Goal: Task Accomplishment & Management: Manage account settings

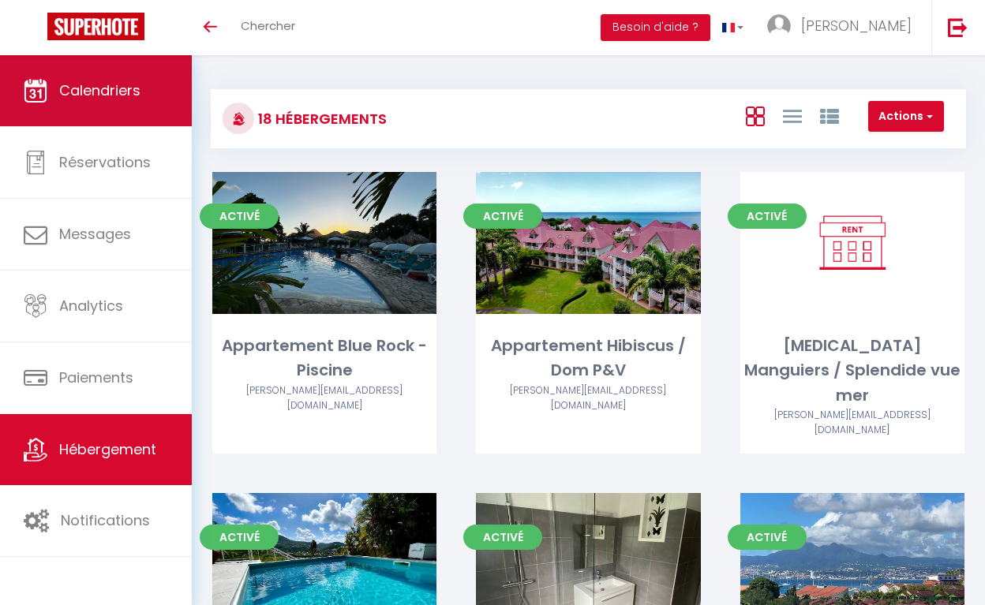
click at [99, 104] on link "Calendriers" at bounding box center [96, 90] width 192 height 71
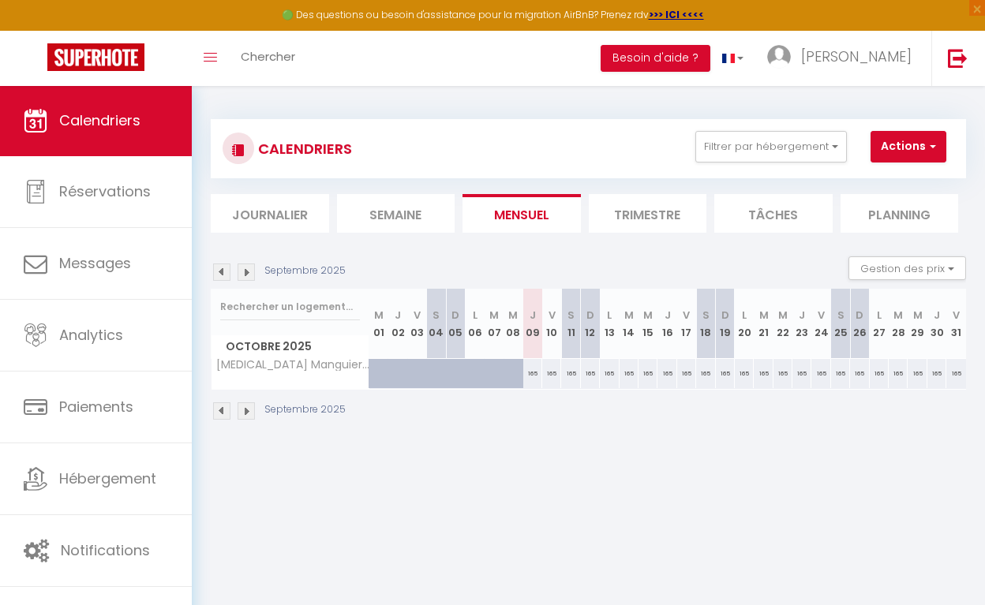
click at [218, 410] on img at bounding box center [221, 410] width 17 height 17
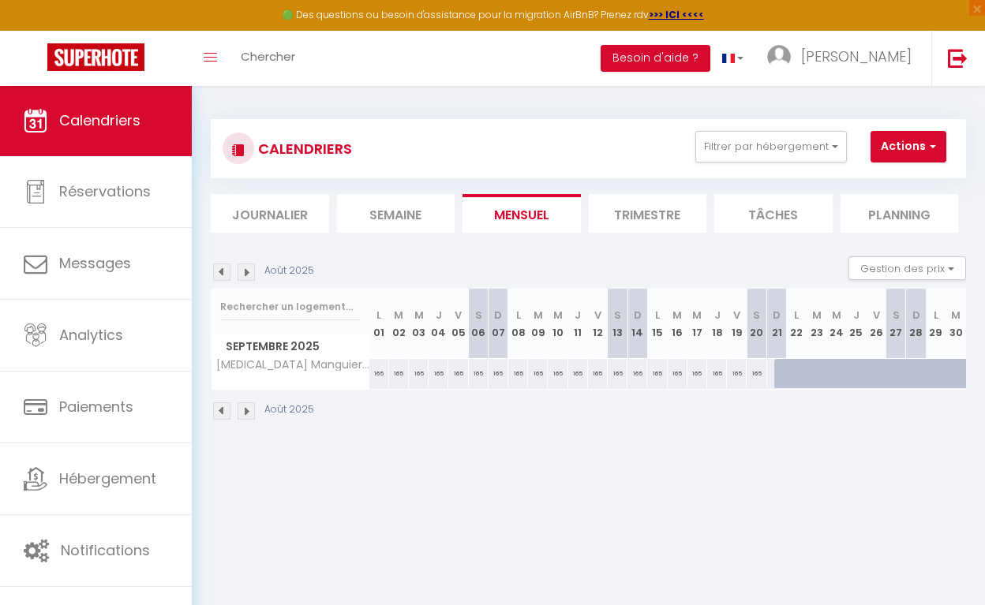
click at [218, 410] on img at bounding box center [221, 410] width 17 height 17
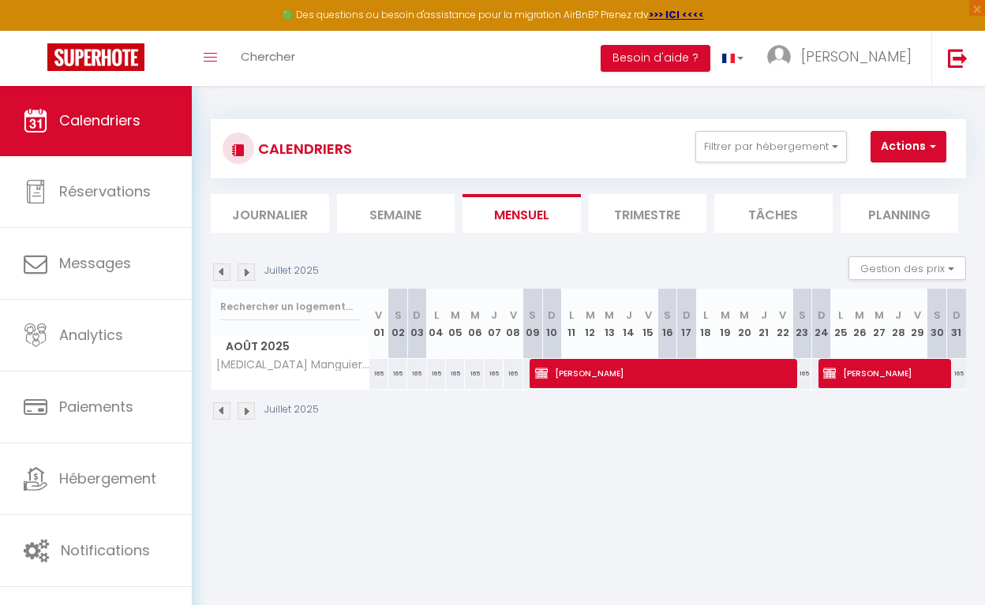
click at [218, 410] on img at bounding box center [221, 410] width 17 height 17
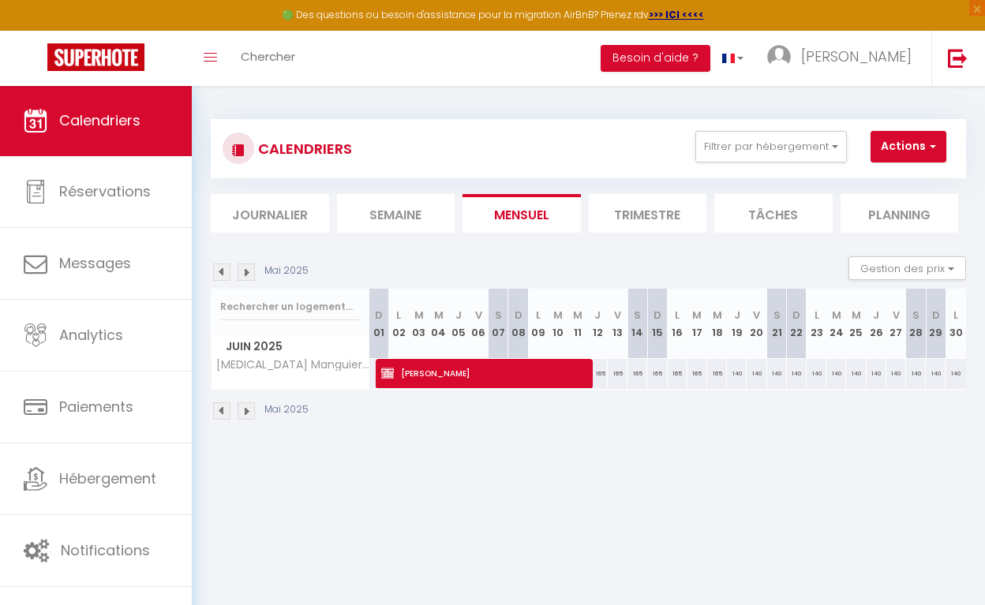
click at [218, 410] on img at bounding box center [221, 410] width 17 height 17
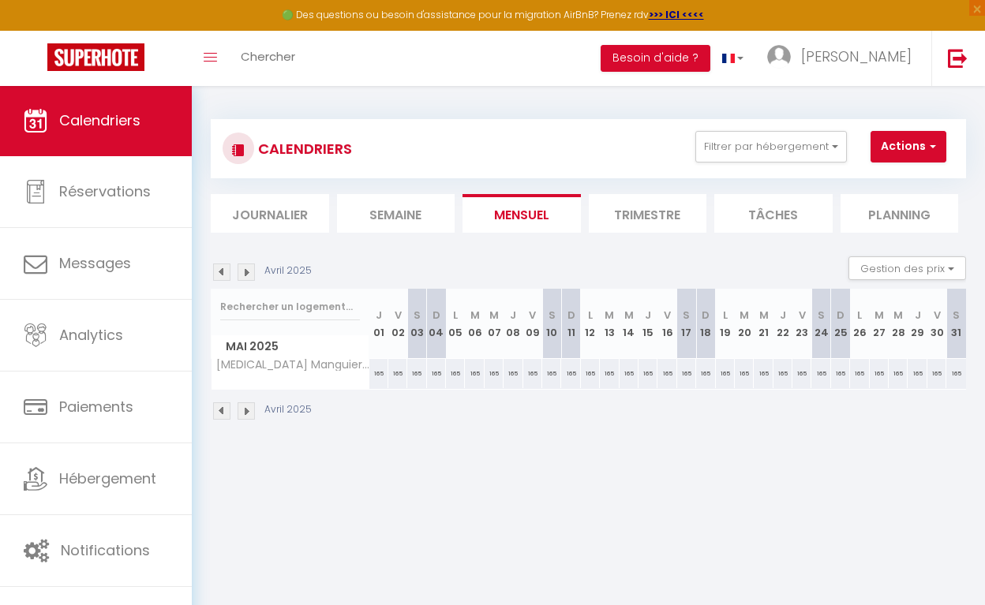
click at [218, 410] on img at bounding box center [221, 410] width 17 height 17
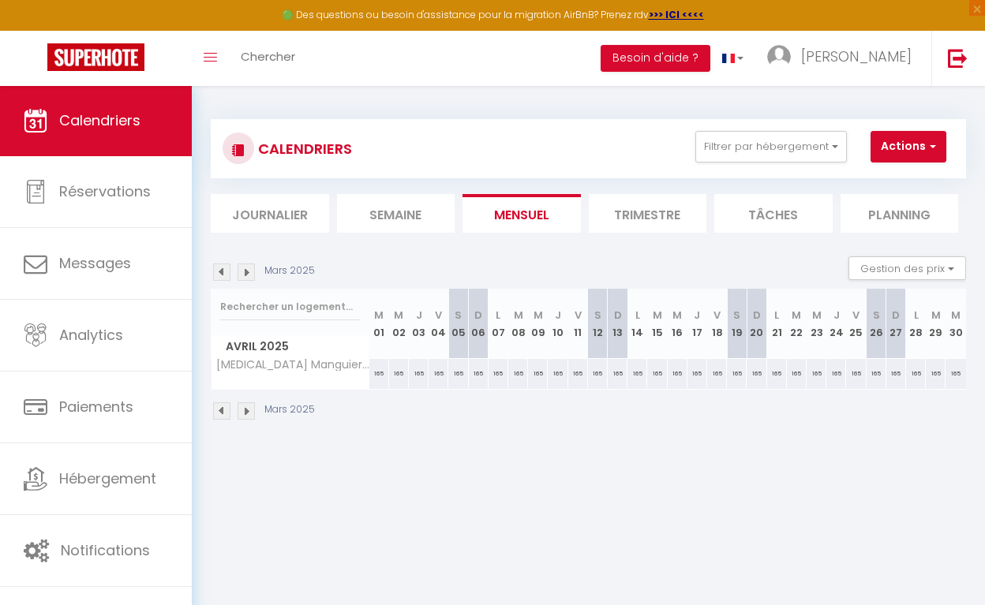
click at [218, 410] on img at bounding box center [221, 410] width 17 height 17
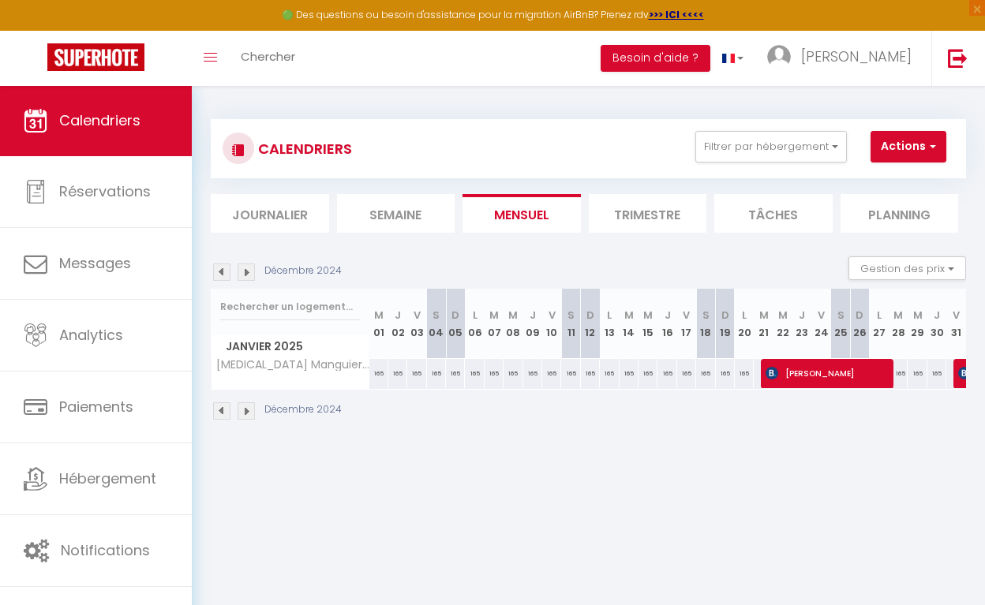
click at [218, 410] on img at bounding box center [221, 410] width 17 height 17
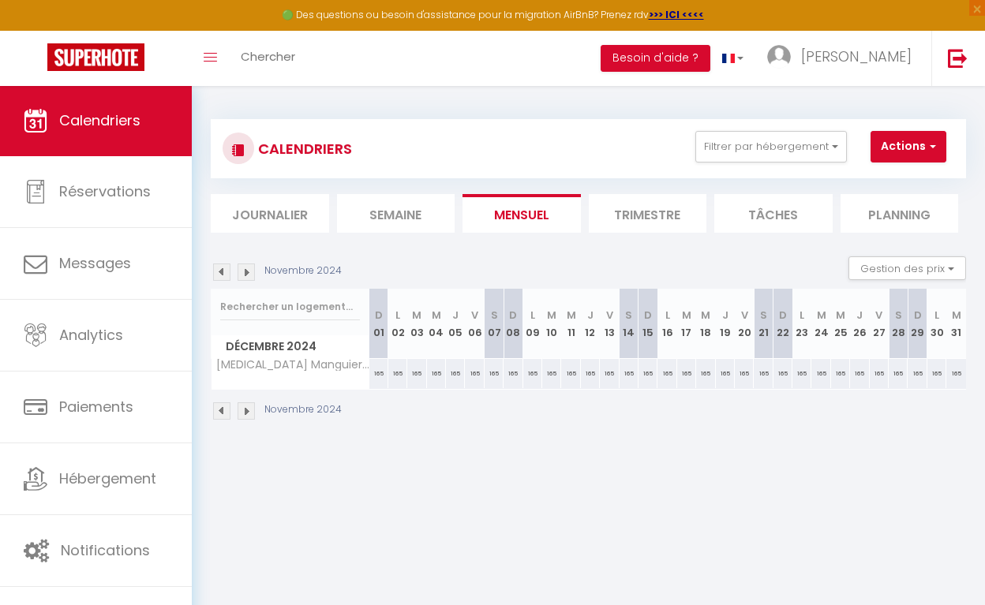
click at [218, 410] on img at bounding box center [221, 410] width 17 height 17
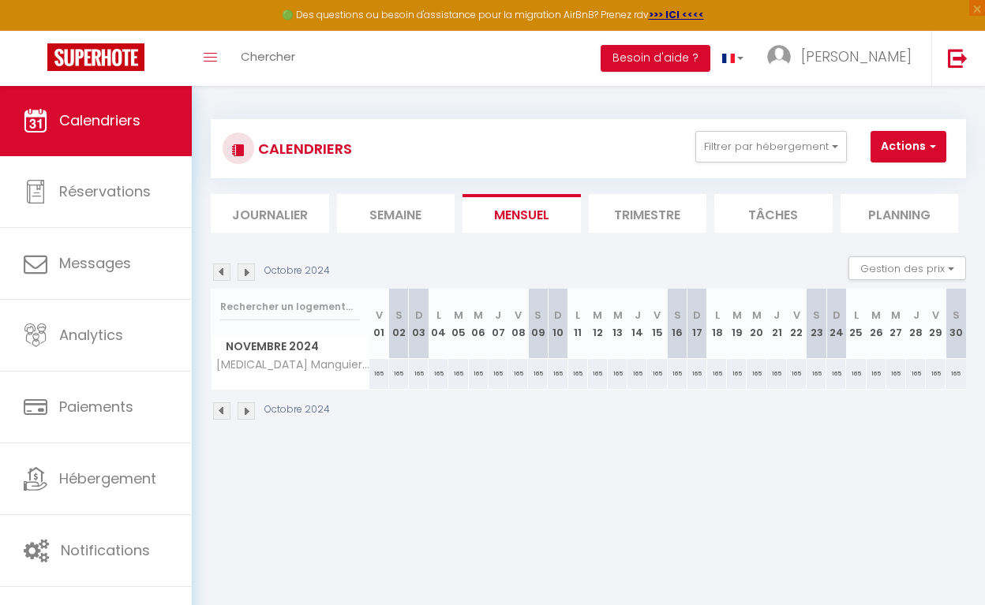
click at [218, 410] on img at bounding box center [221, 410] width 17 height 17
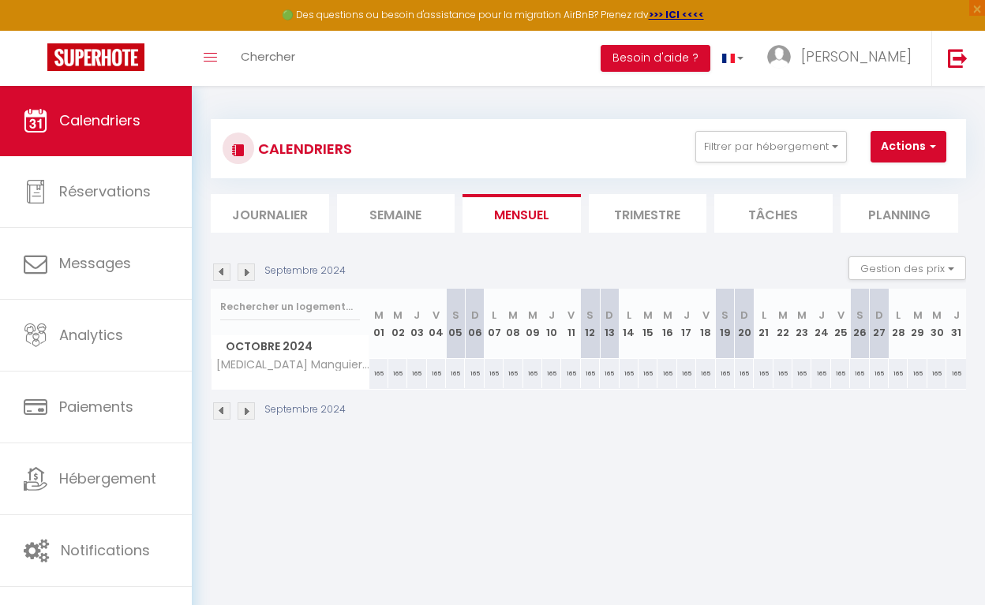
click at [247, 411] on img at bounding box center [246, 410] width 17 height 17
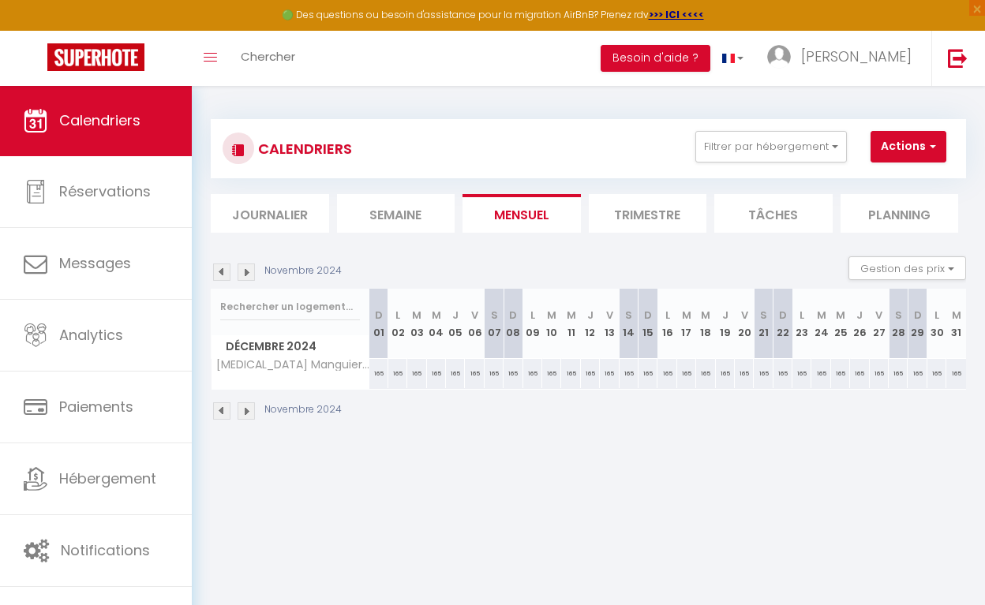
click at [247, 411] on img at bounding box center [246, 410] width 17 height 17
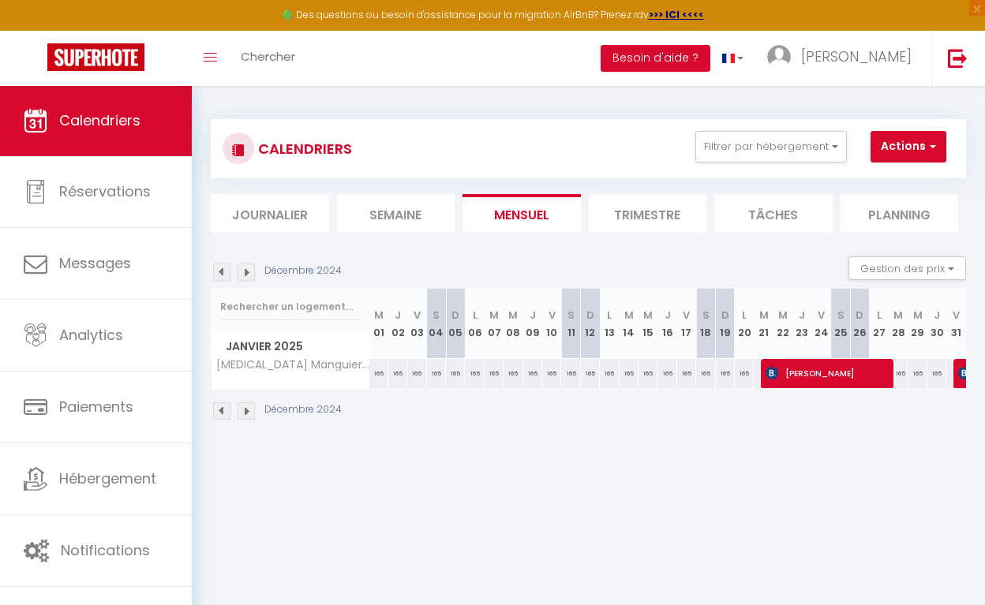
click at [247, 411] on img at bounding box center [246, 410] width 17 height 17
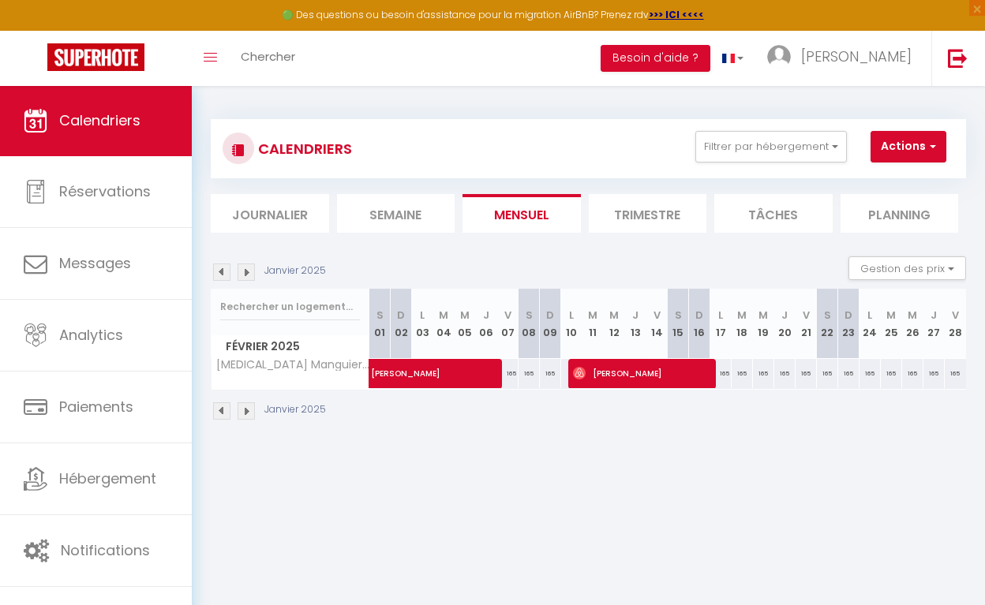
click at [218, 406] on img at bounding box center [221, 410] width 17 height 17
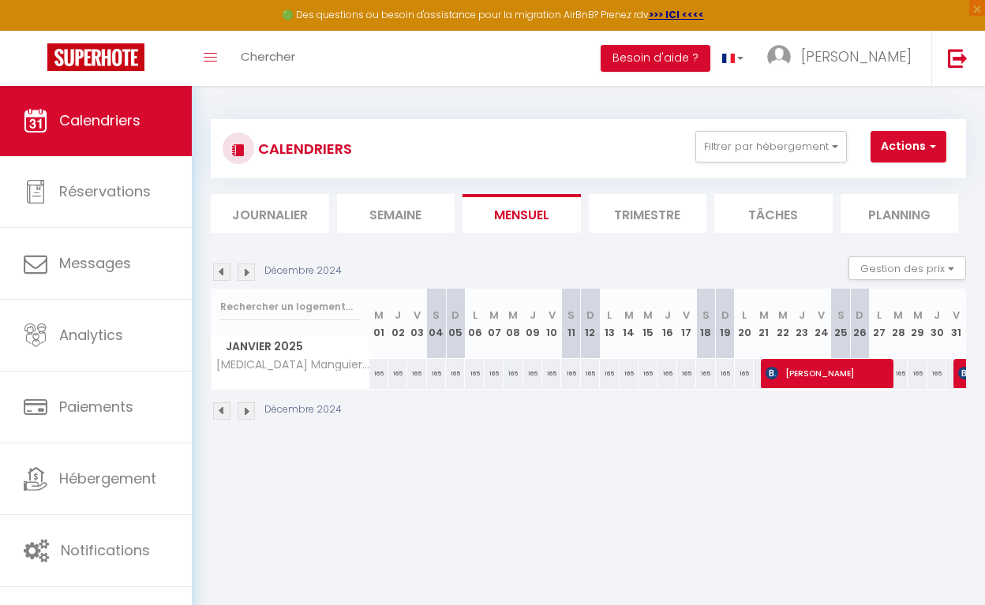
click at [247, 413] on img at bounding box center [246, 410] width 17 height 17
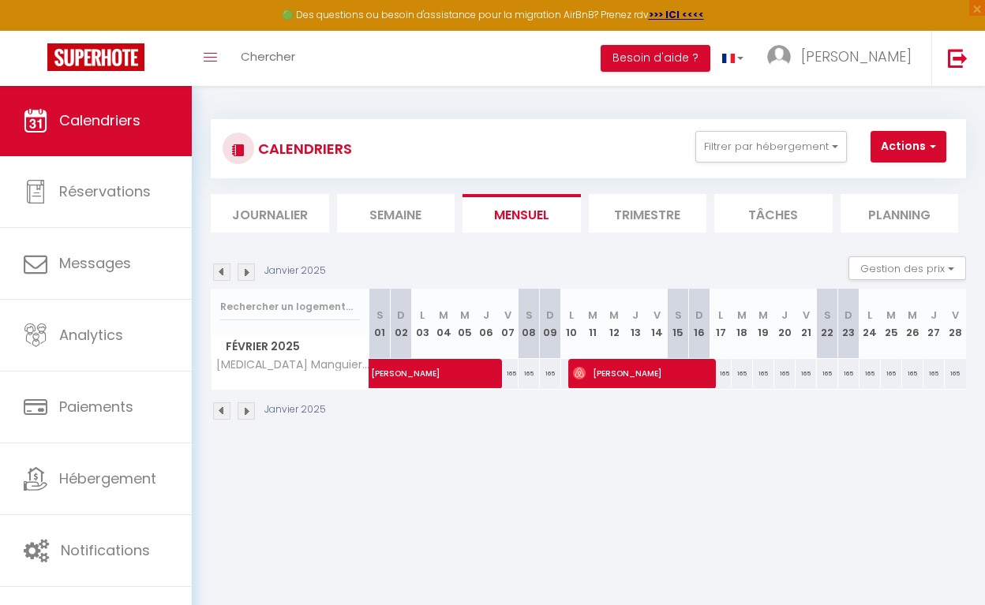
click at [247, 413] on img at bounding box center [246, 410] width 17 height 17
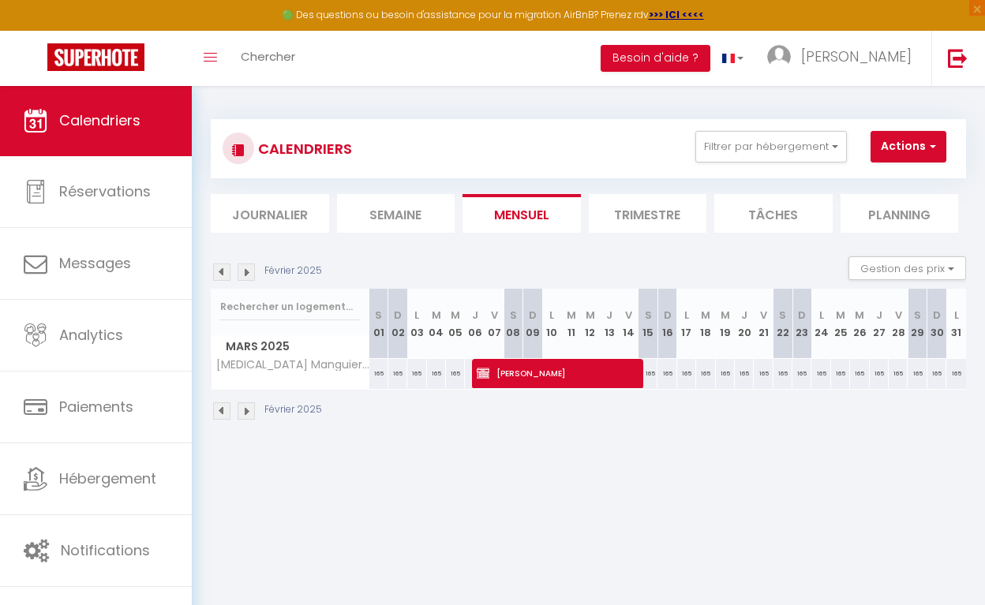
click at [247, 413] on img at bounding box center [246, 410] width 17 height 17
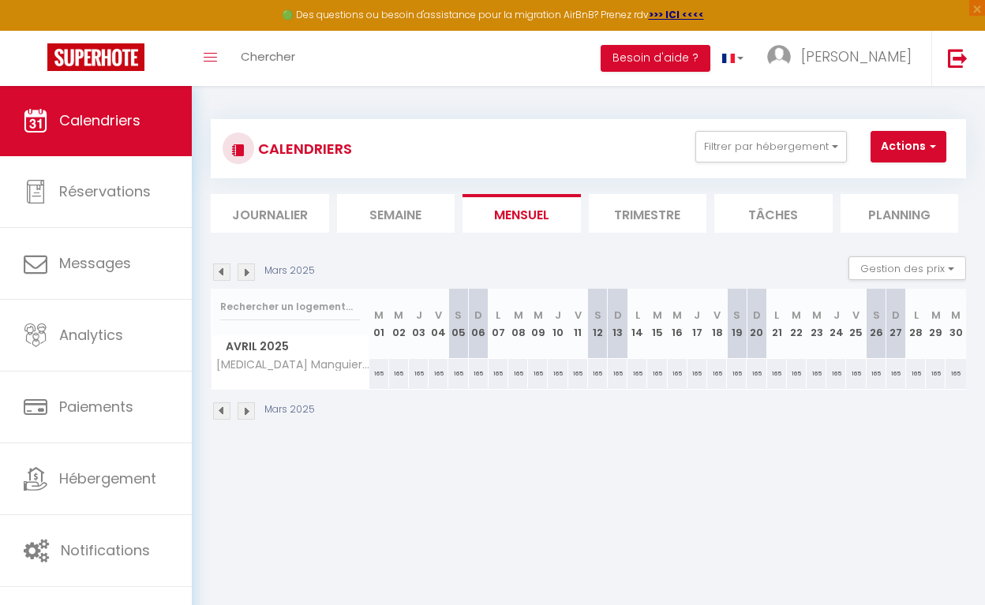
click at [247, 413] on img at bounding box center [246, 410] width 17 height 17
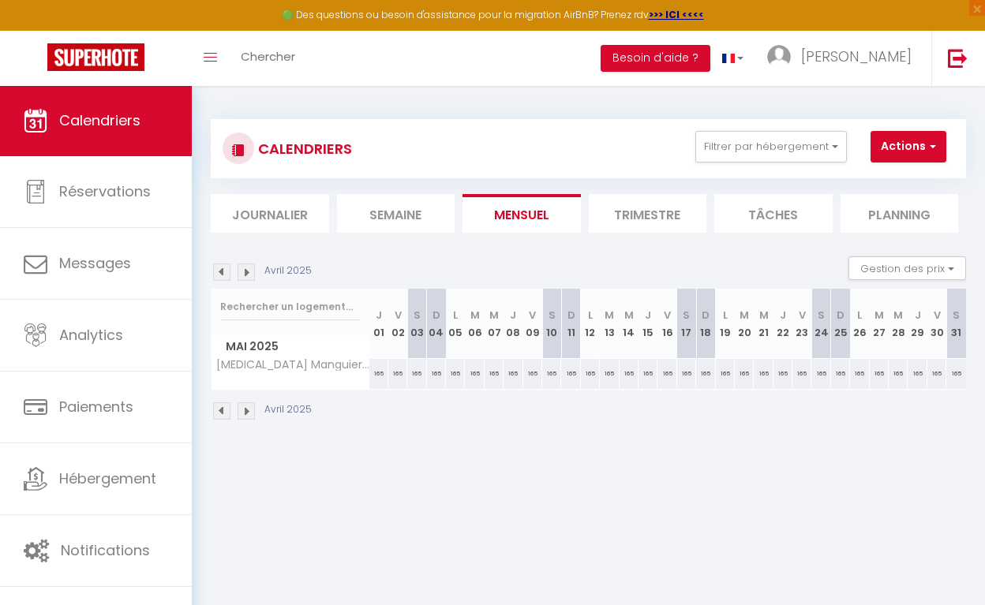
click at [247, 413] on img at bounding box center [246, 410] width 17 height 17
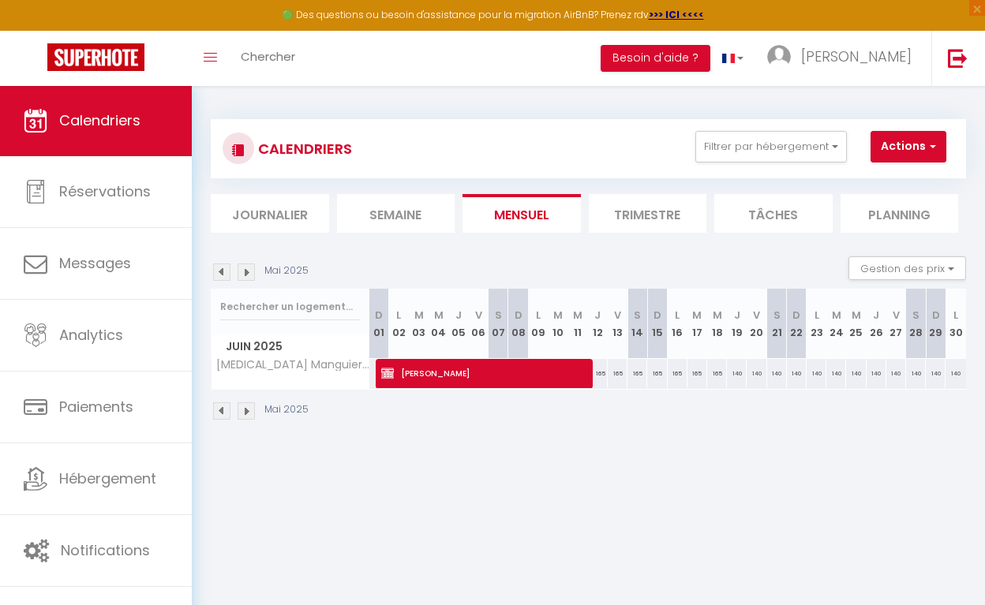
click at [247, 413] on img at bounding box center [246, 410] width 17 height 17
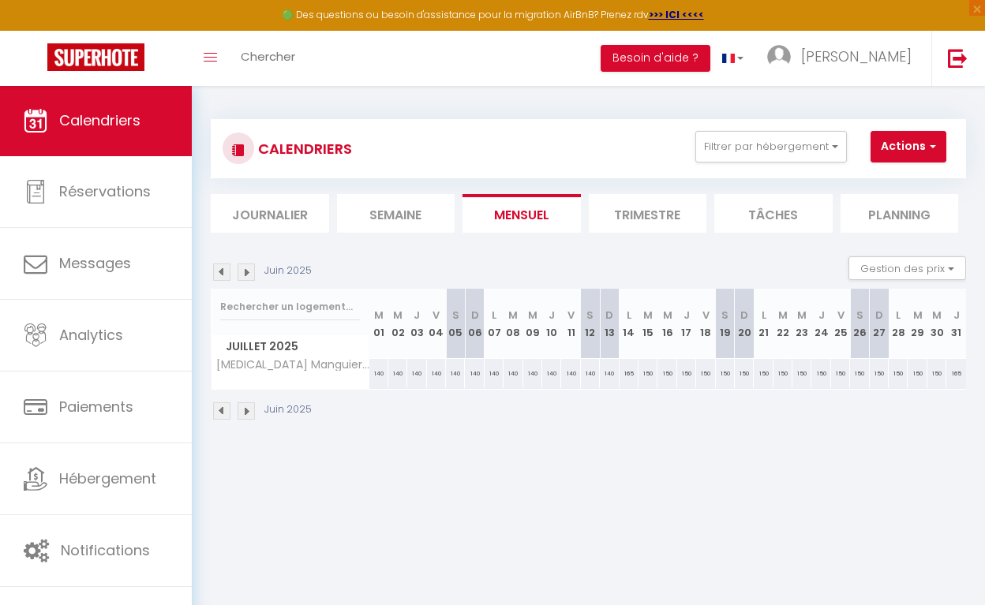
click at [247, 413] on img at bounding box center [246, 410] width 17 height 17
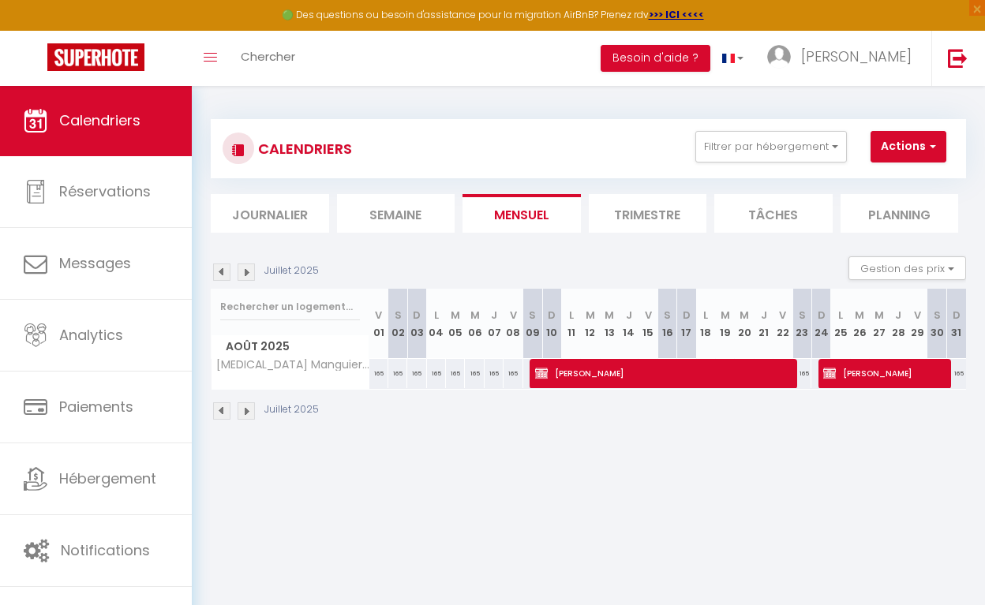
click at [247, 413] on img at bounding box center [246, 410] width 17 height 17
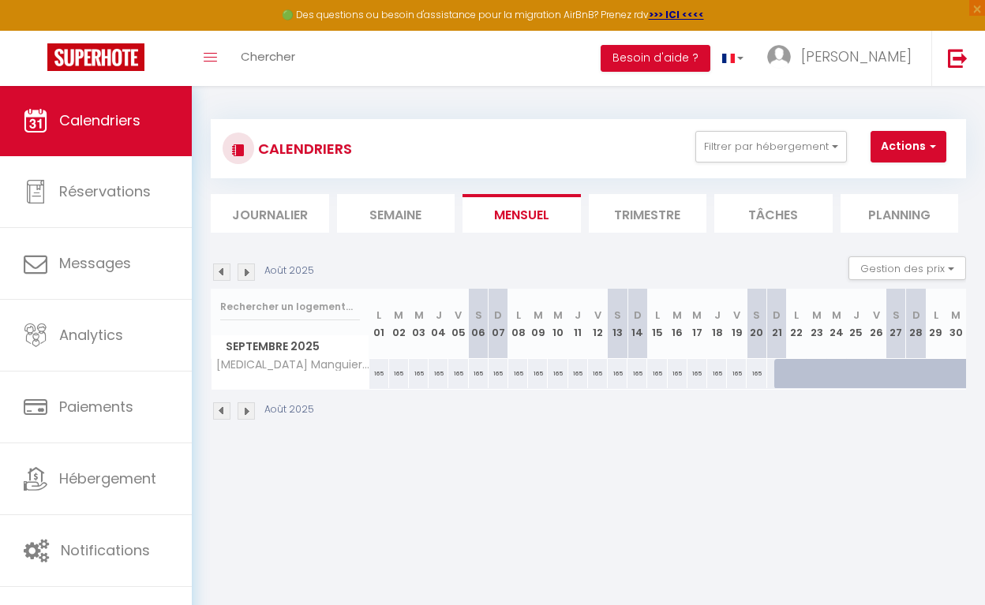
click at [247, 413] on img at bounding box center [246, 410] width 17 height 17
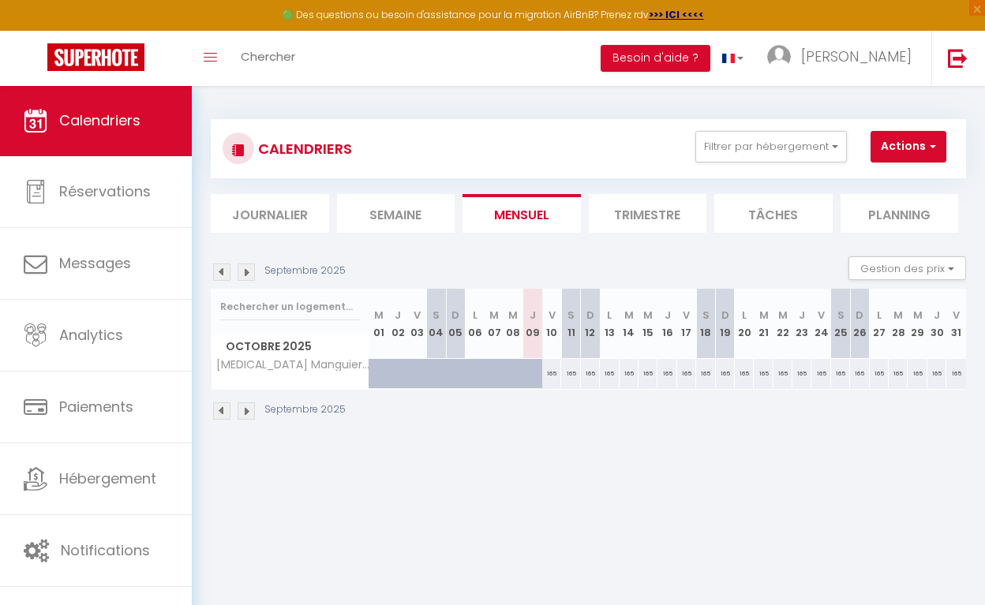
click at [247, 413] on img at bounding box center [246, 410] width 17 height 17
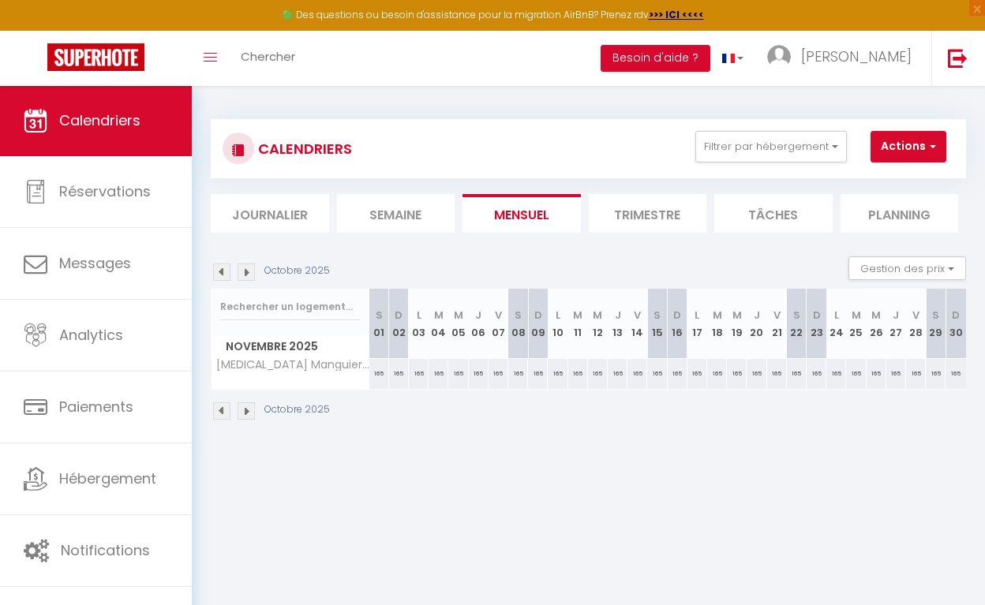
click at [247, 413] on img at bounding box center [246, 410] width 17 height 17
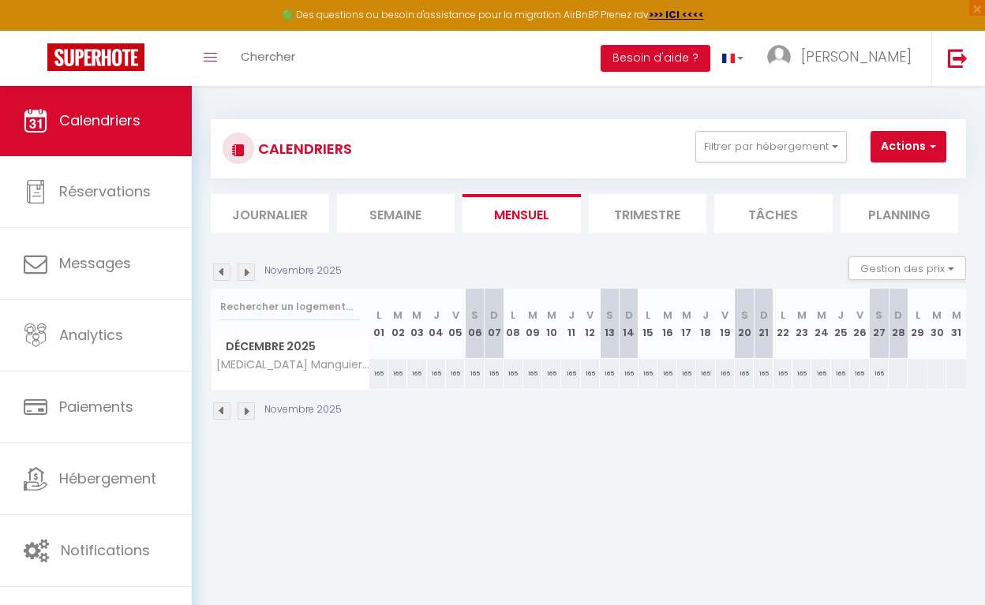
click at [247, 413] on img at bounding box center [246, 410] width 17 height 17
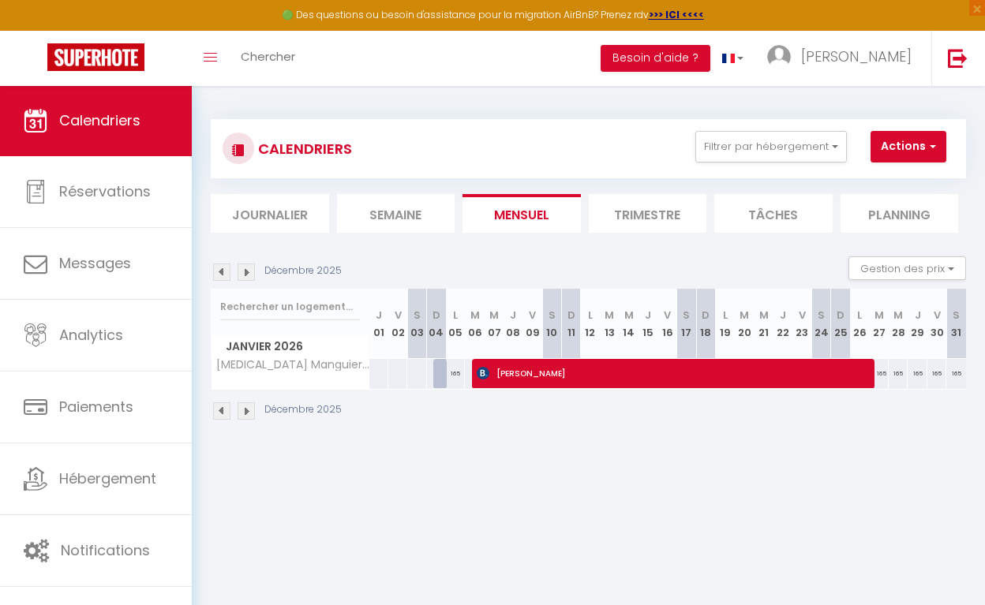
click at [247, 413] on img at bounding box center [246, 410] width 17 height 17
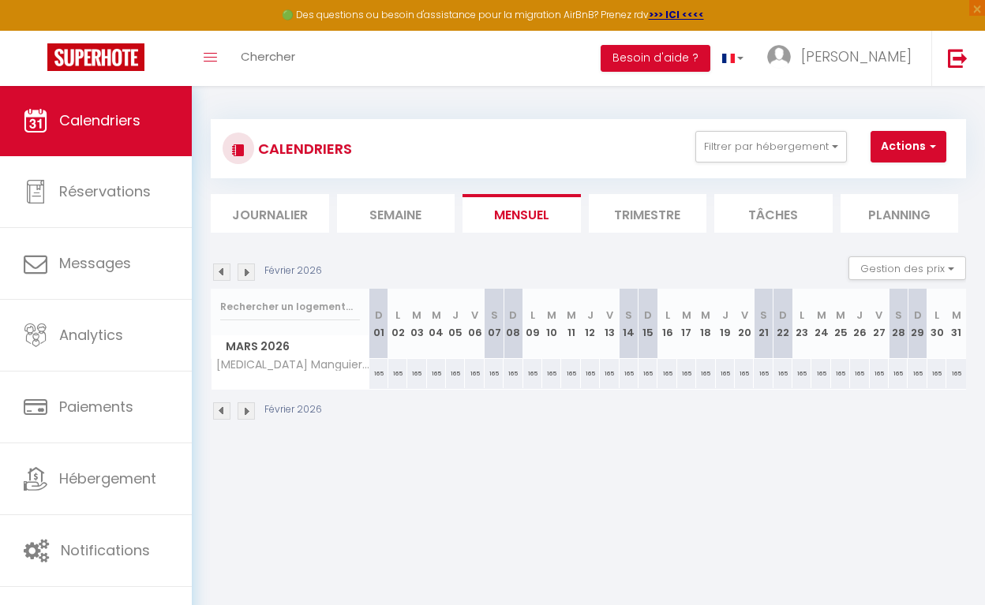
click at [220, 412] on img at bounding box center [221, 410] width 17 height 17
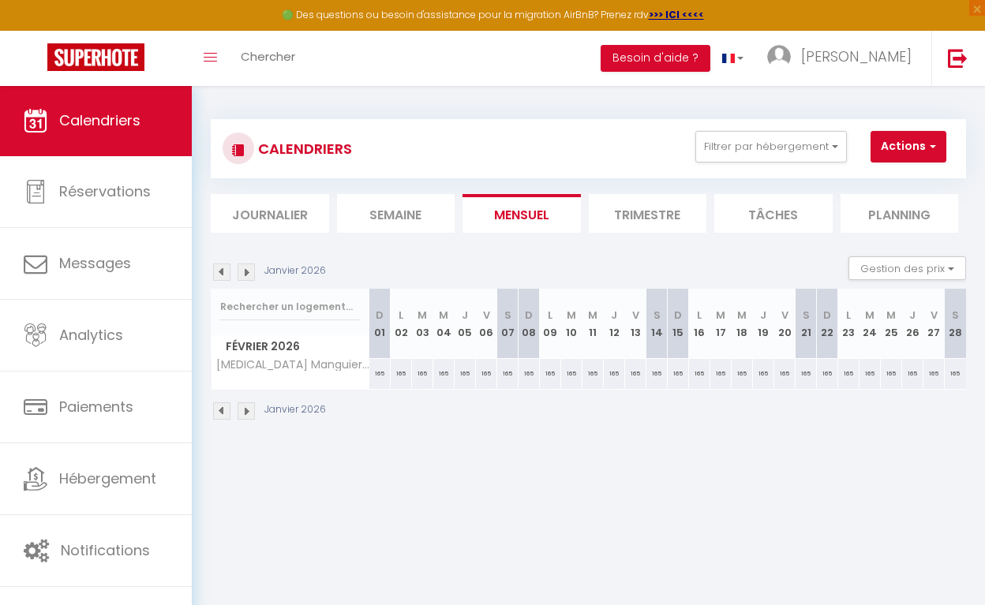
click at [220, 412] on img at bounding box center [221, 410] width 17 height 17
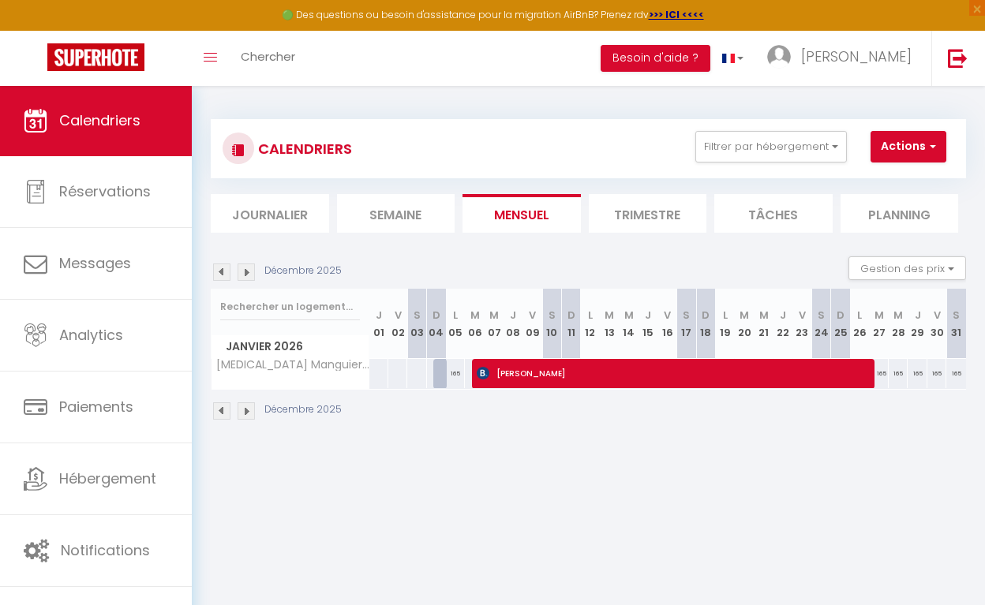
click at [220, 412] on img at bounding box center [221, 410] width 17 height 17
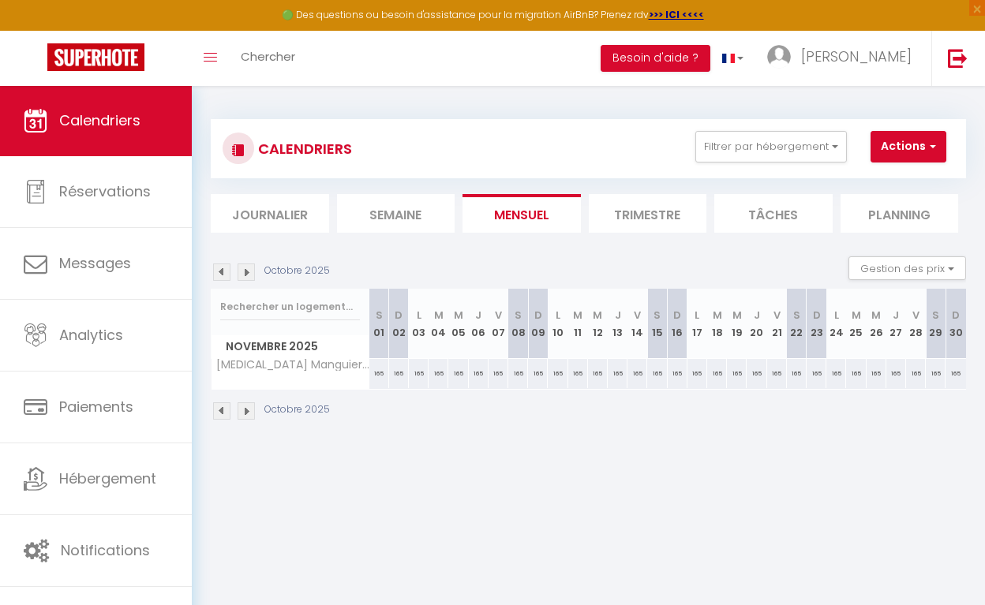
click at [220, 412] on img at bounding box center [221, 410] width 17 height 17
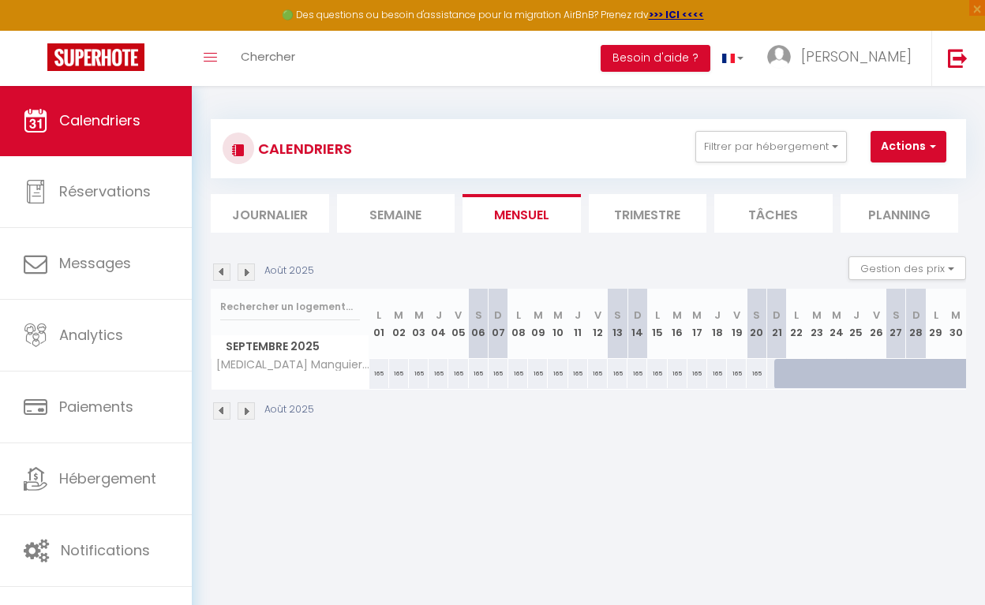
click at [220, 412] on img at bounding box center [221, 410] width 17 height 17
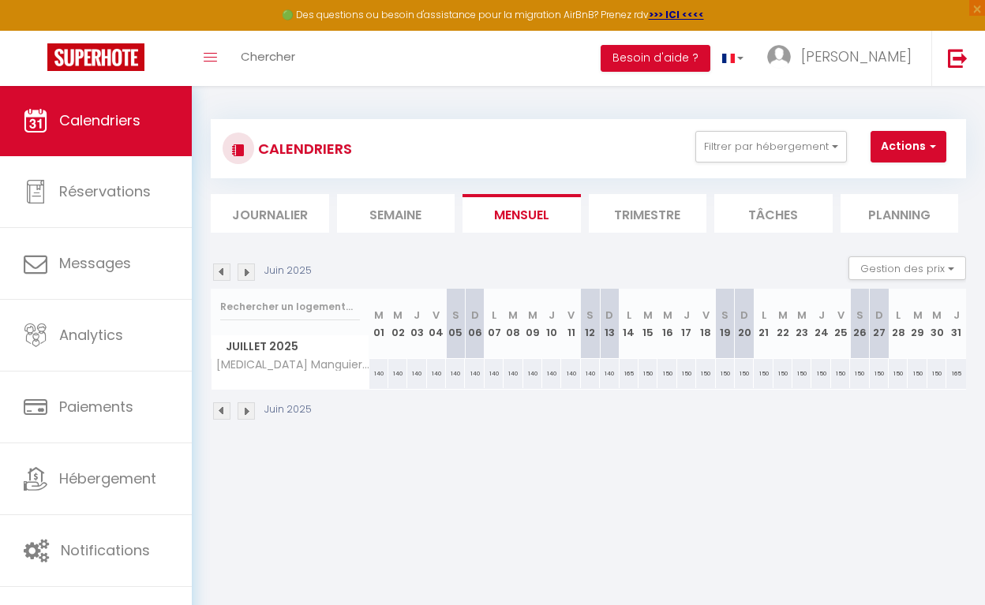
click at [220, 412] on img at bounding box center [221, 410] width 17 height 17
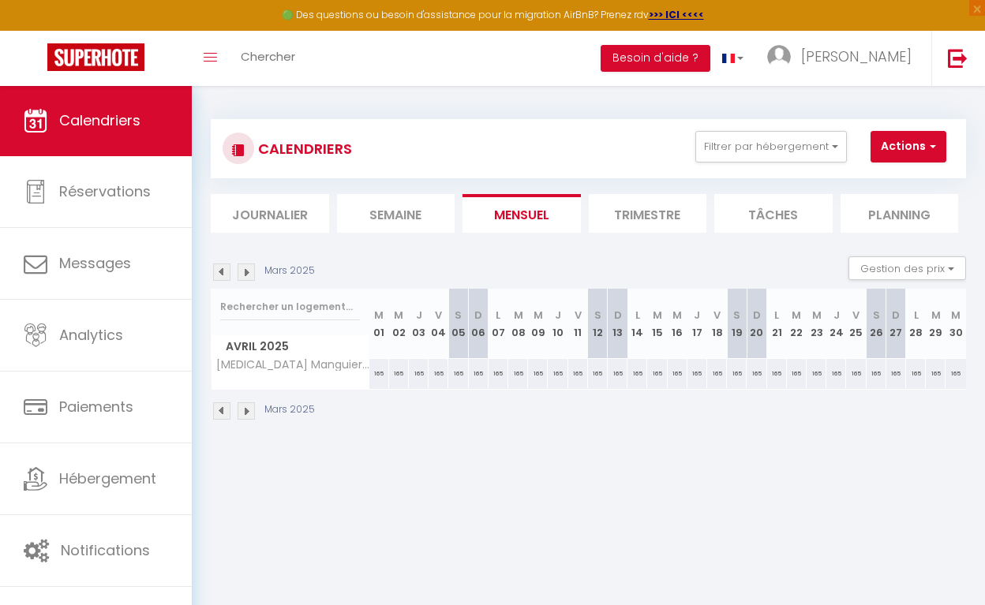
click at [220, 412] on img at bounding box center [221, 410] width 17 height 17
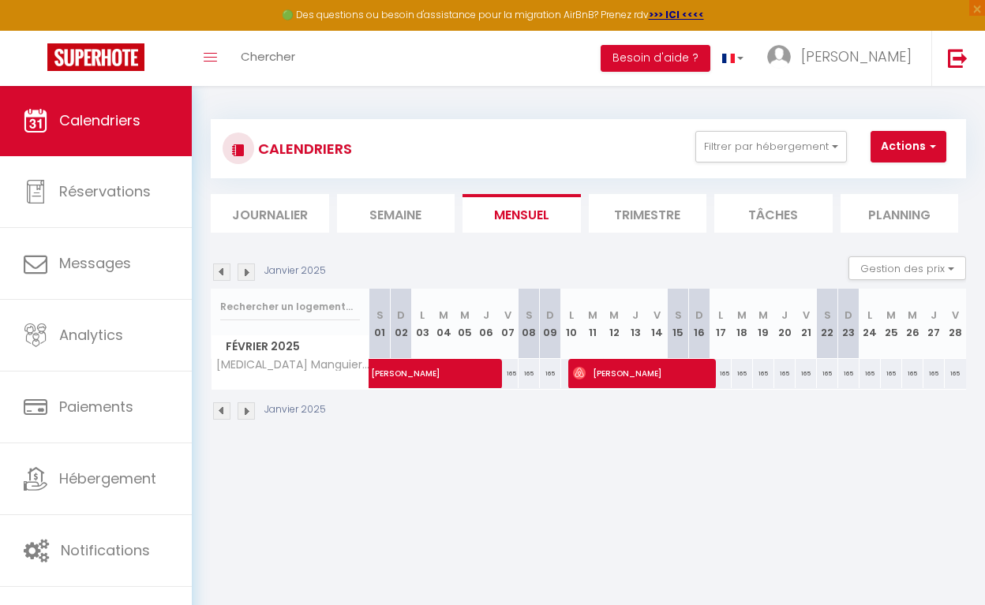
click at [220, 412] on img at bounding box center [221, 410] width 17 height 17
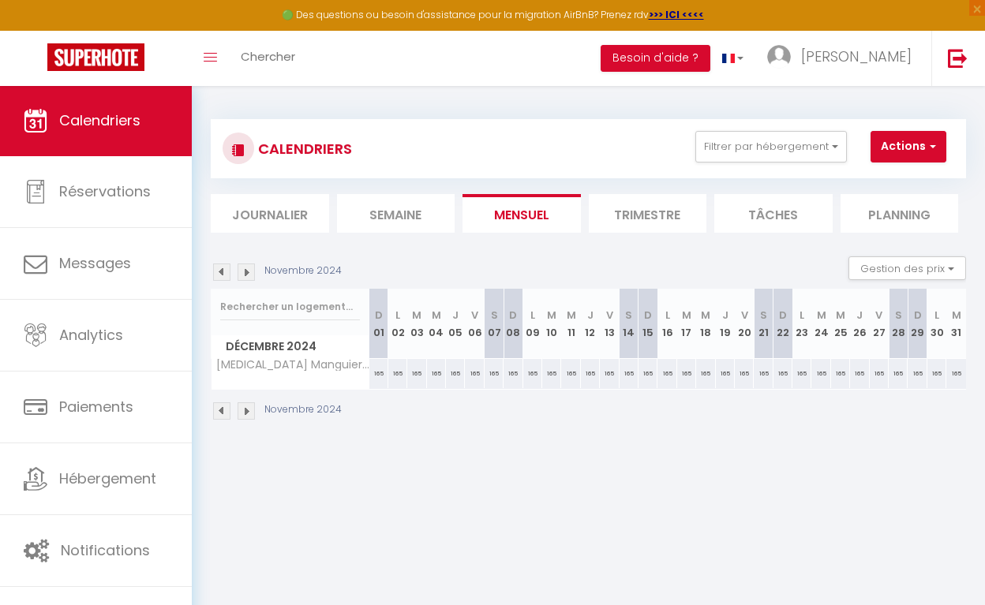
click at [220, 412] on img at bounding box center [221, 410] width 17 height 17
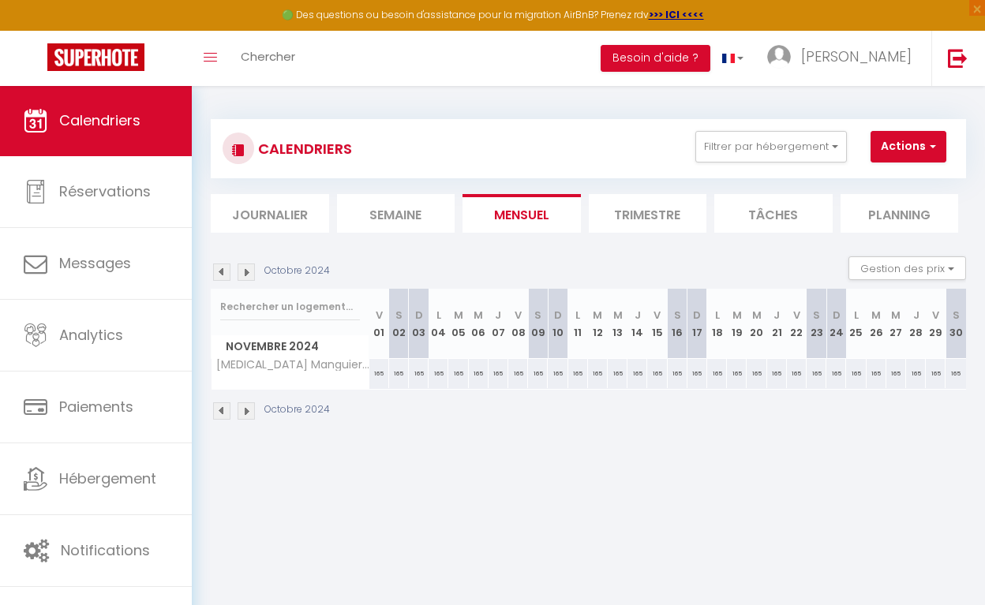
click at [220, 412] on img at bounding box center [221, 410] width 17 height 17
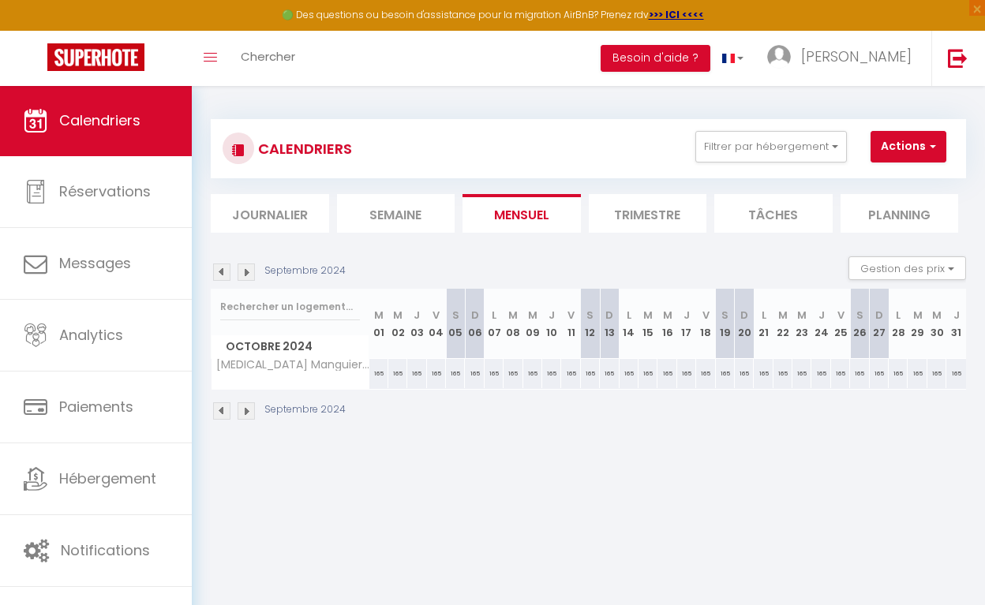
click at [249, 413] on img at bounding box center [246, 410] width 17 height 17
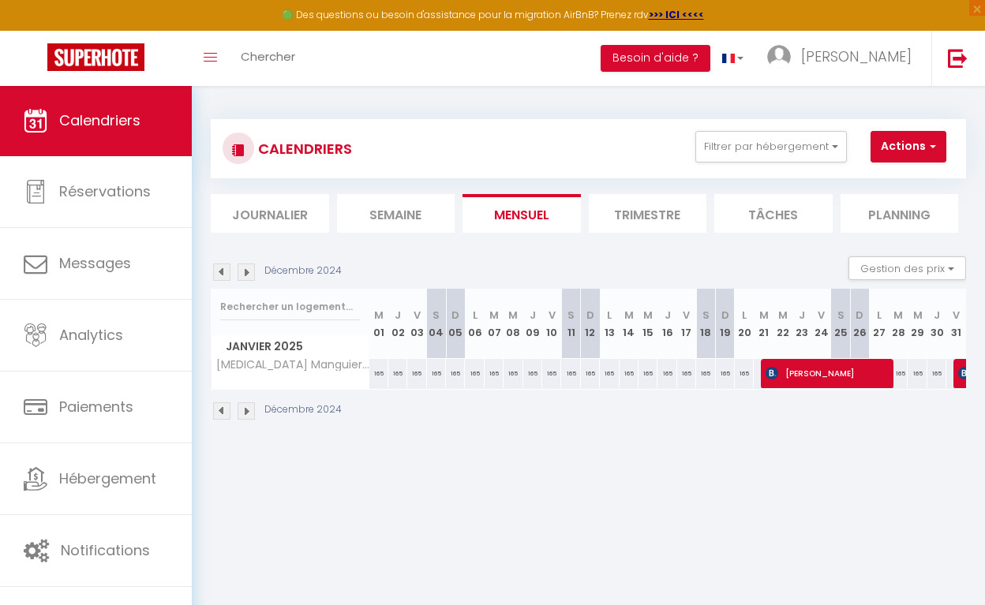
click at [249, 413] on img at bounding box center [246, 410] width 17 height 17
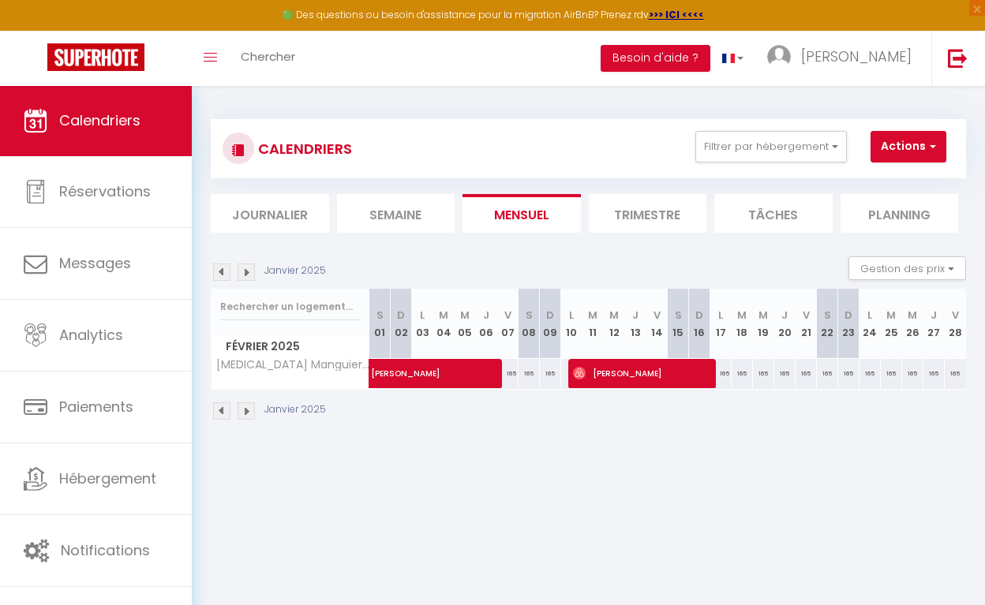
click at [225, 410] on img at bounding box center [221, 410] width 17 height 17
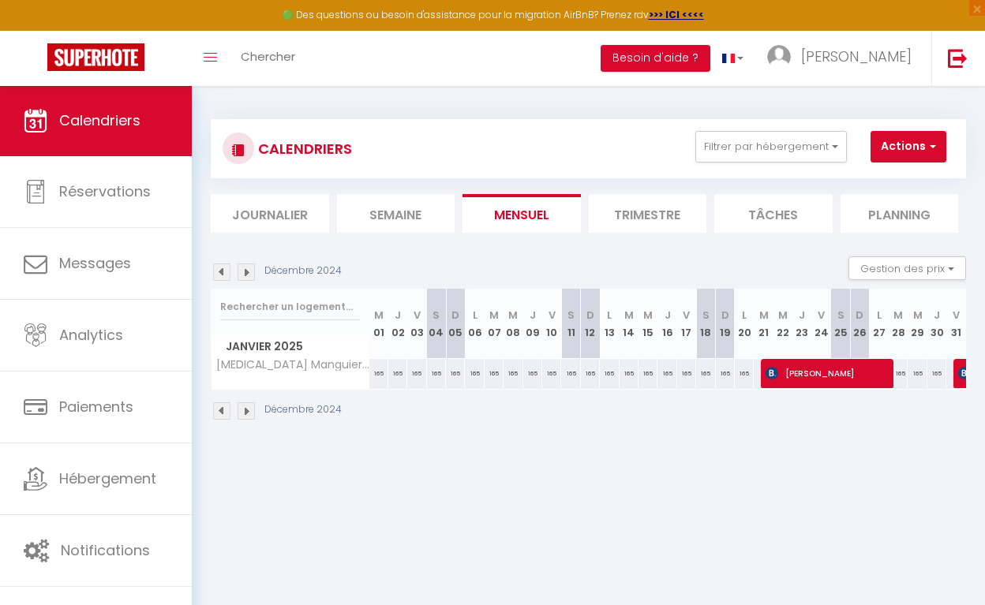
click at [248, 413] on img at bounding box center [246, 410] width 17 height 17
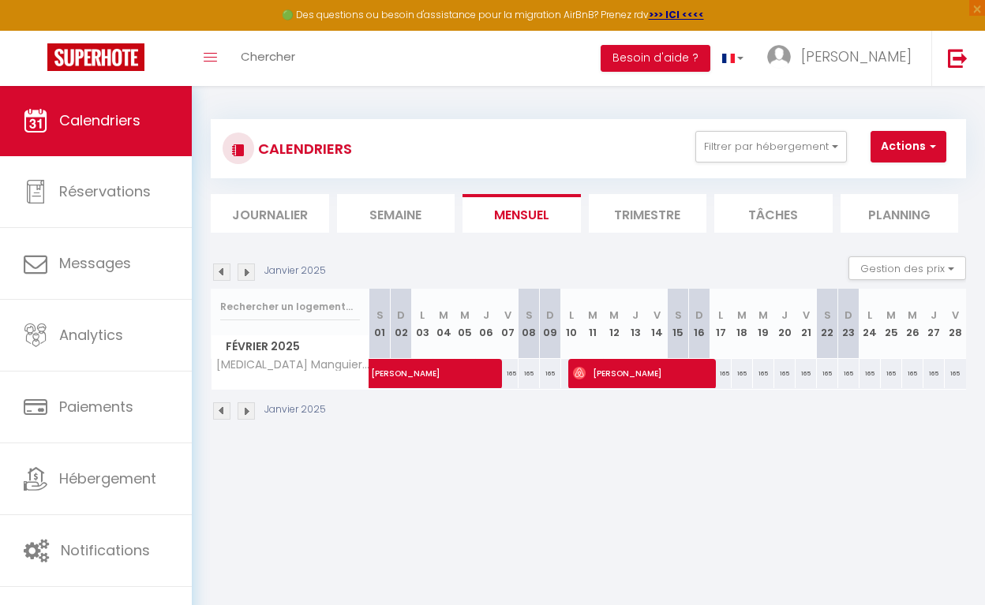
click at [222, 413] on img at bounding box center [221, 410] width 17 height 17
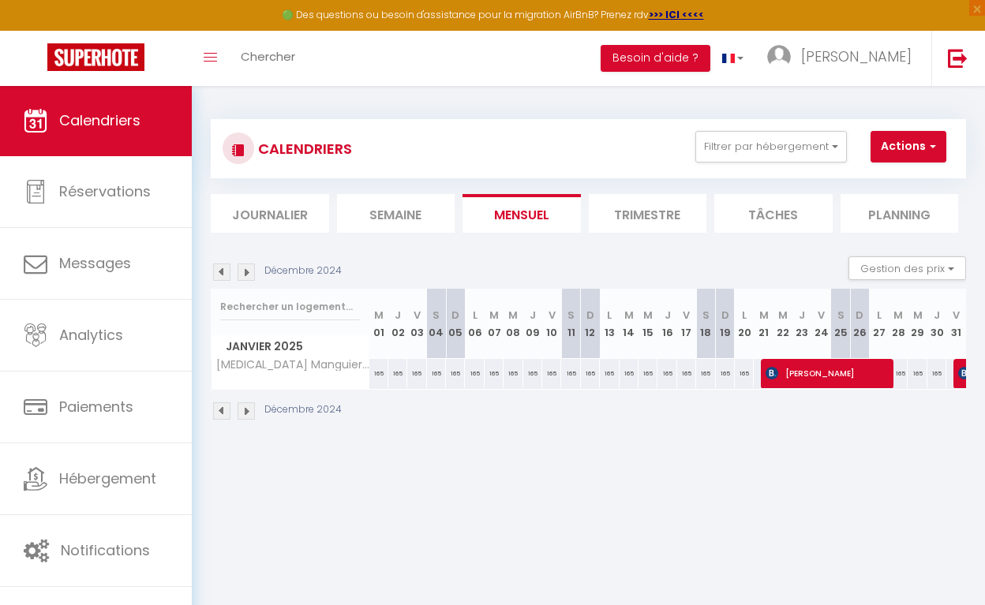
click at [251, 409] on img at bounding box center [246, 410] width 17 height 17
select select
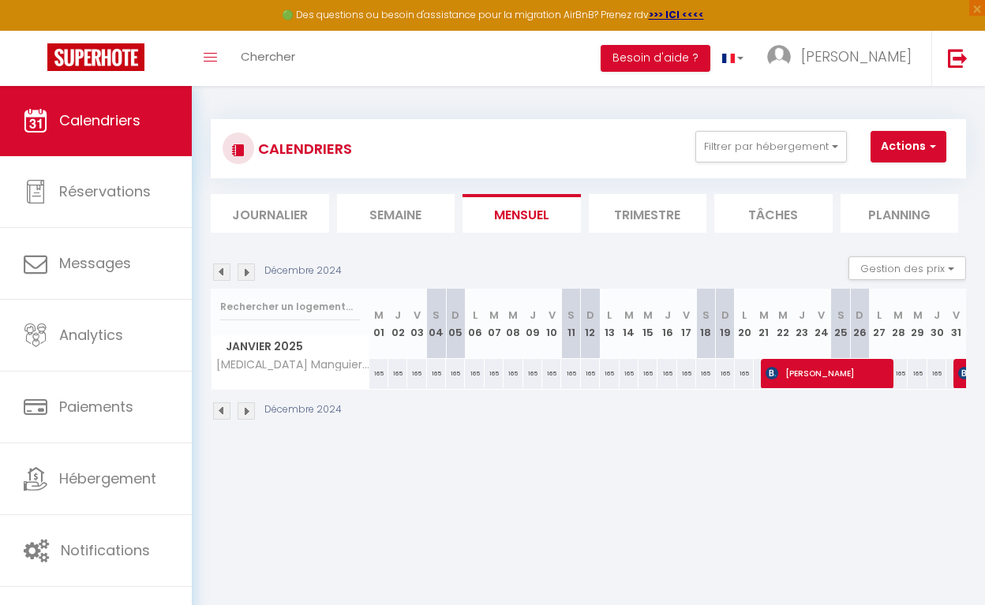
select select
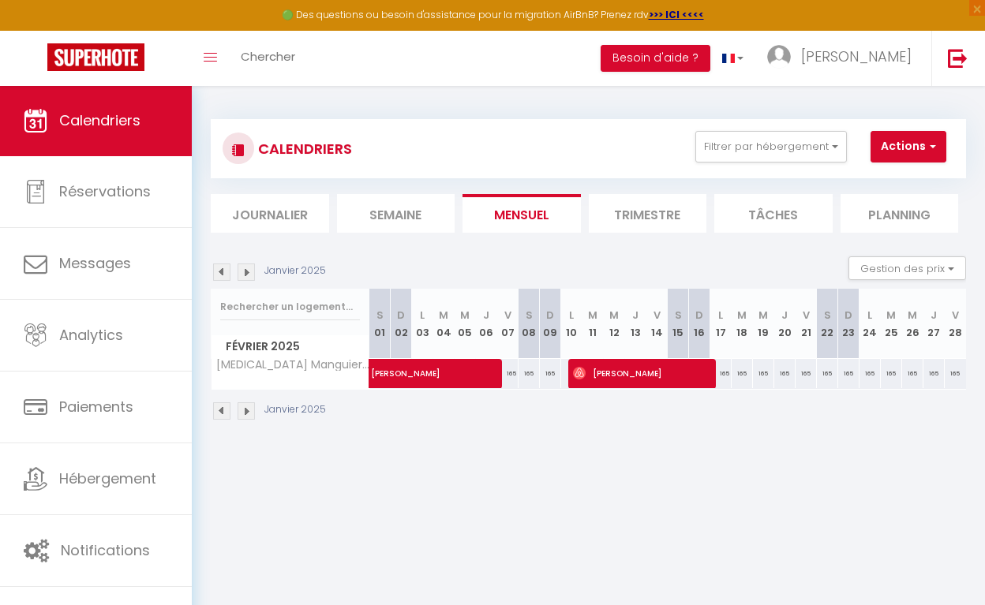
click at [387, 379] on span "[PERSON_NAME]" at bounding box center [480, 365] width 218 height 30
select select "OK"
select select "0"
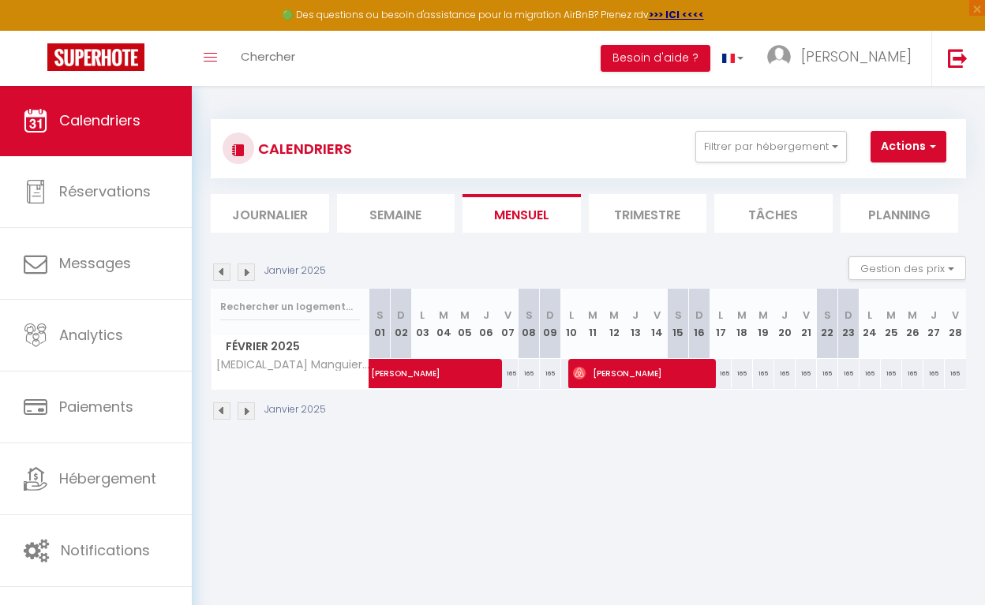
select select "1"
select select
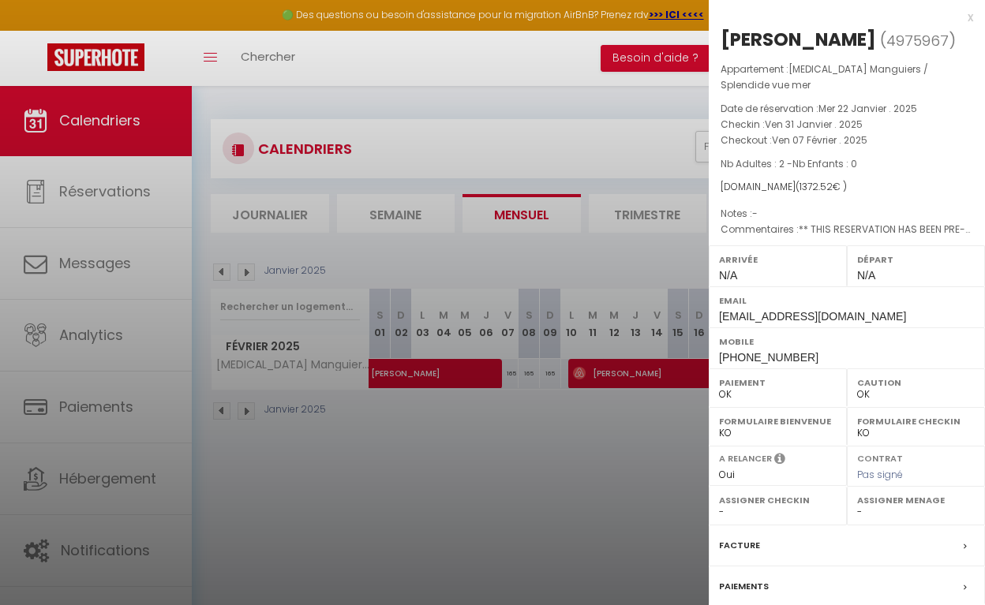
click at [381, 396] on div at bounding box center [492, 302] width 985 height 605
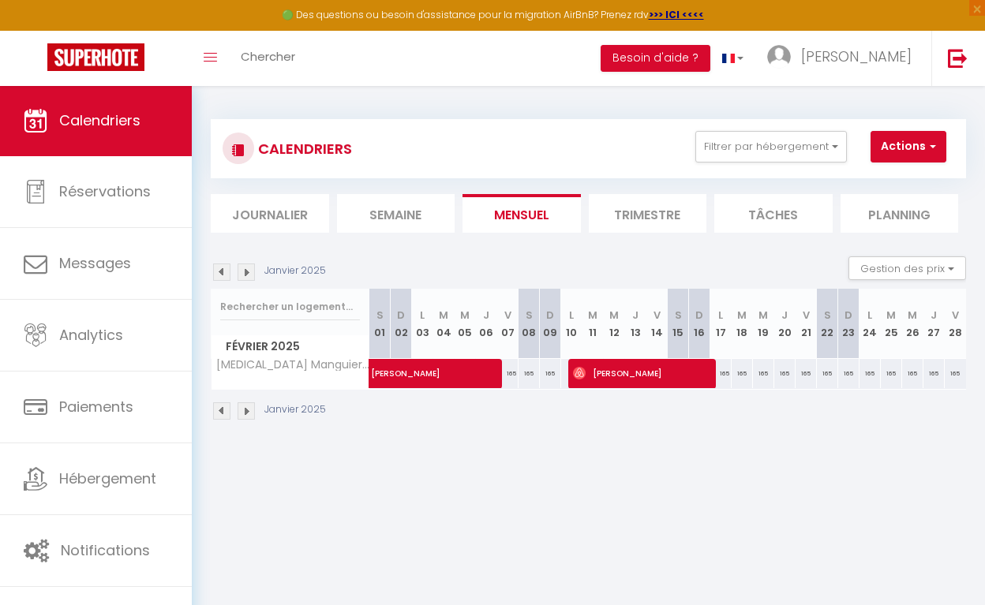
click at [224, 410] on img at bounding box center [221, 410] width 17 height 17
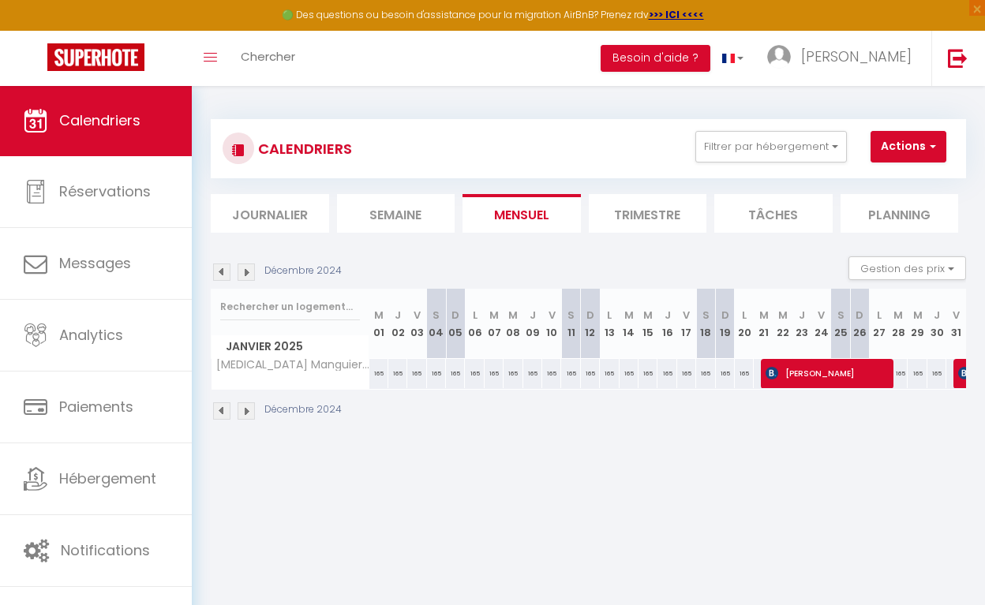
click at [248, 405] on img at bounding box center [246, 410] width 17 height 17
